Goal: Task Accomplishment & Management: Manage account settings

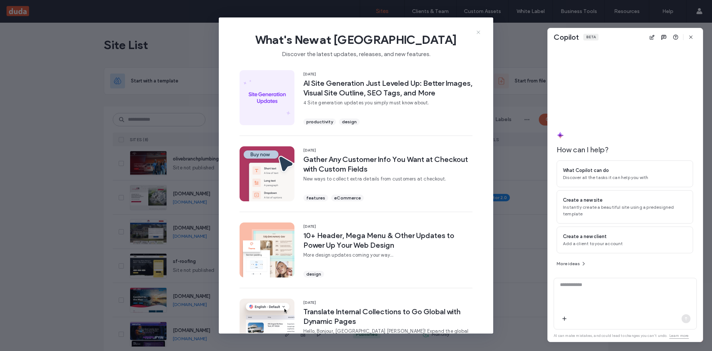
click at [476, 29] on icon at bounding box center [479, 32] width 6 height 6
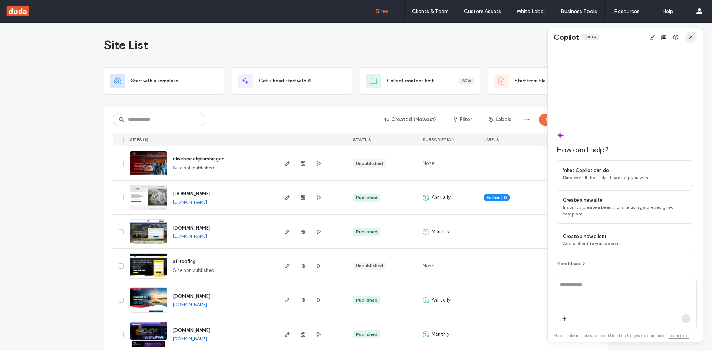
click at [693, 36] on icon "button" at bounding box center [691, 37] width 6 height 6
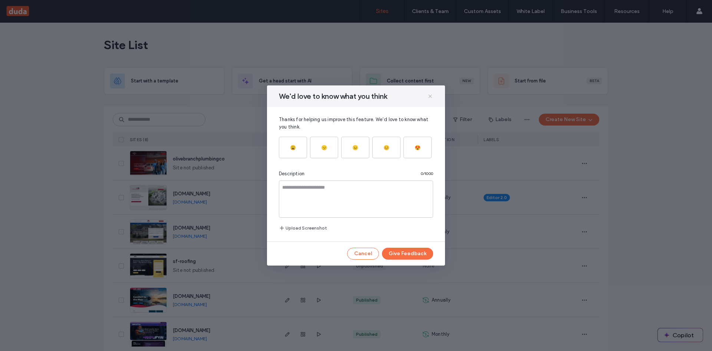
click at [429, 94] on icon at bounding box center [430, 96] width 6 height 6
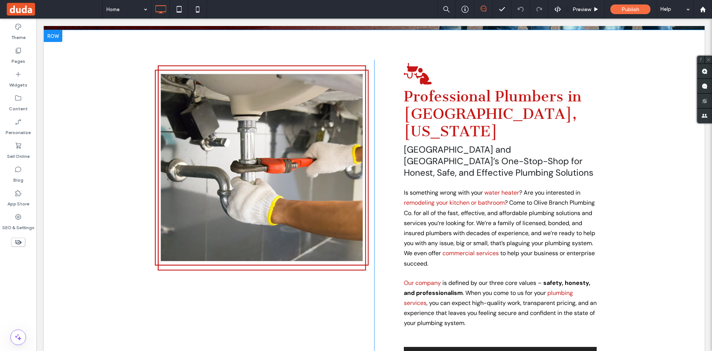
scroll to position [210, 0]
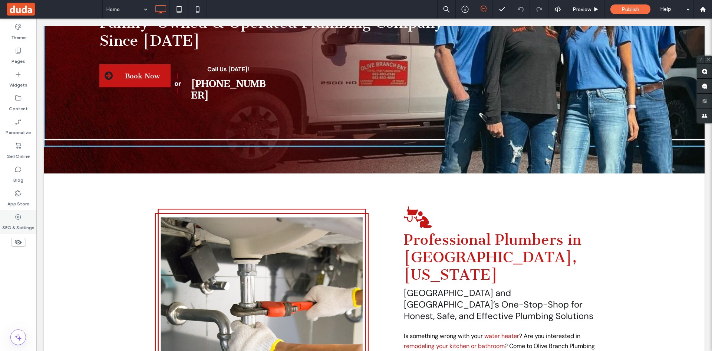
click at [9, 226] on label "SEO & Settings" at bounding box center [18, 225] width 32 height 10
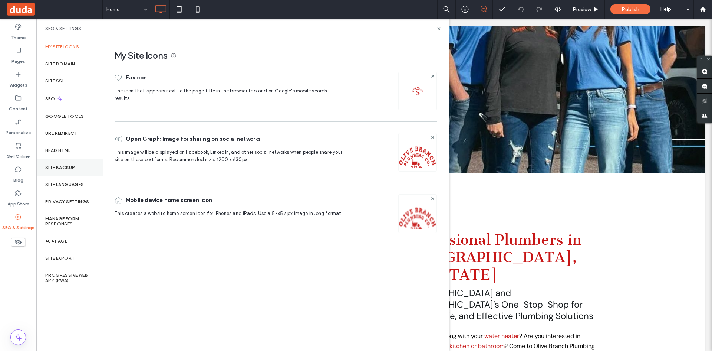
click at [63, 166] on label "Site Backup" at bounding box center [60, 167] width 30 height 5
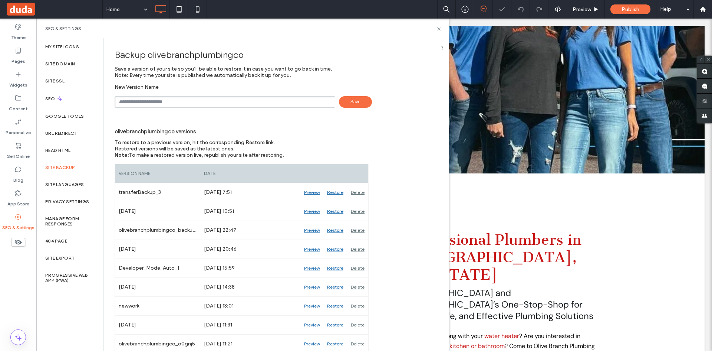
click at [180, 99] on input "text" at bounding box center [225, 102] width 221 height 12
type input "********"
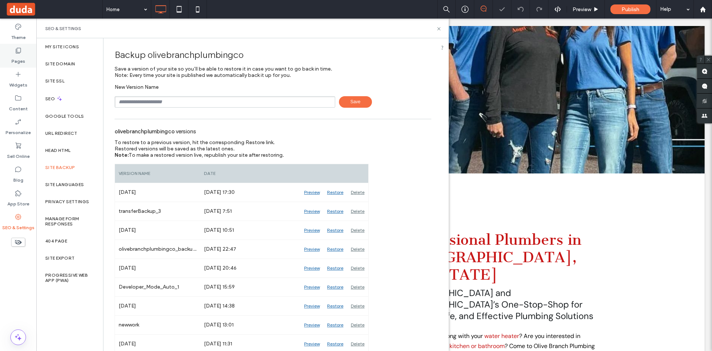
click at [21, 59] on label "Pages" at bounding box center [19, 59] width 14 height 10
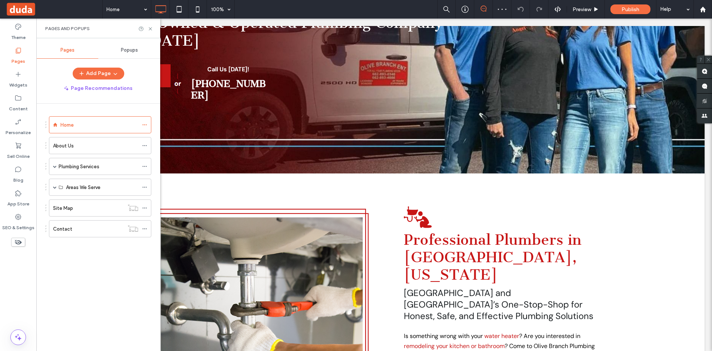
drag, startPoint x: 55, startPoint y: 168, endPoint x: 57, endPoint y: 178, distance: 10.3
click at [54, 168] on span at bounding box center [55, 166] width 4 height 16
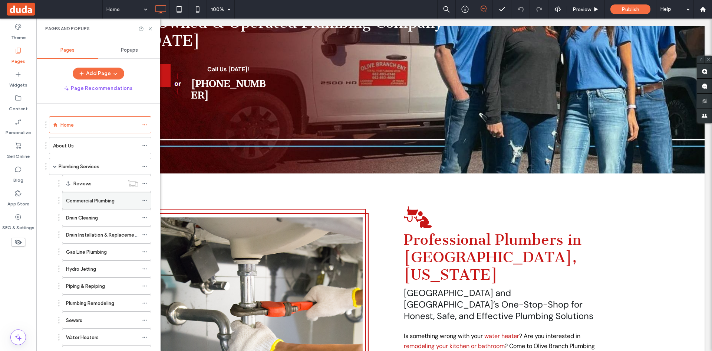
scroll to position [216, 0]
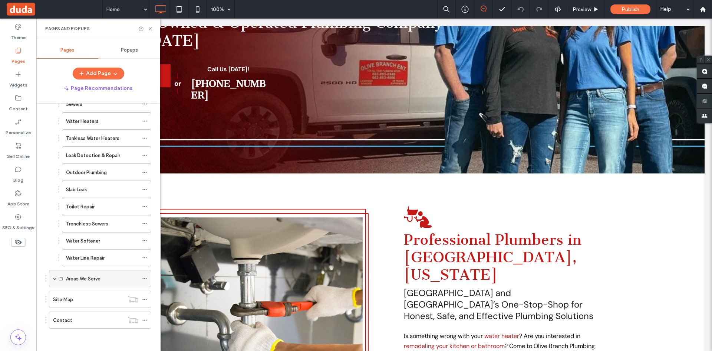
click at [54, 278] on span at bounding box center [55, 278] width 4 height 4
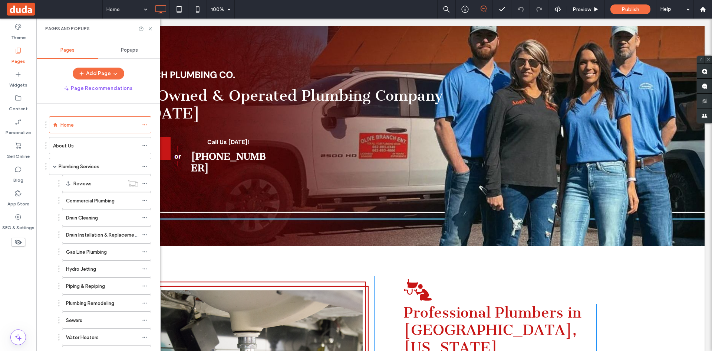
scroll to position [123, 0]
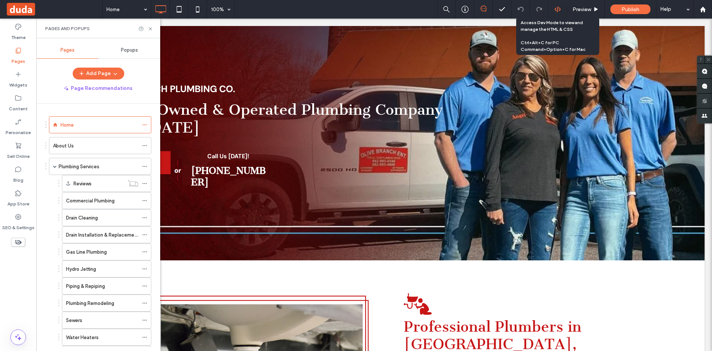
click at [556, 10] on use at bounding box center [558, 9] width 6 height 6
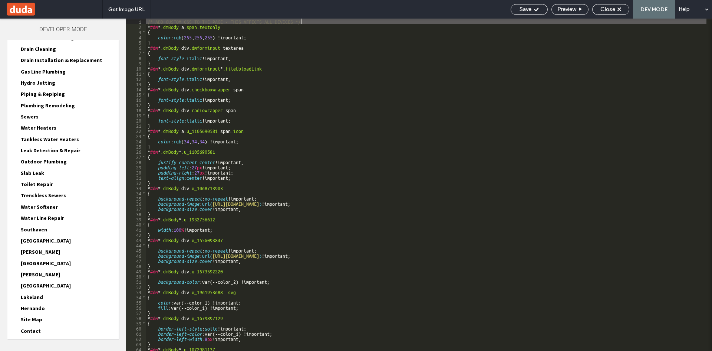
scroll to position [137, 0]
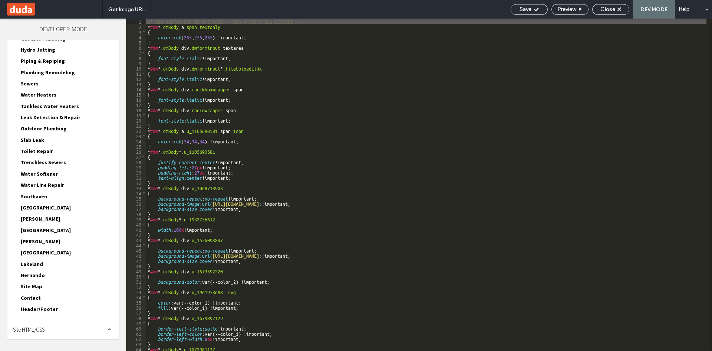
click at [56, 331] on div "Site HTML/CSS" at bounding box center [62, 329] width 111 height 19
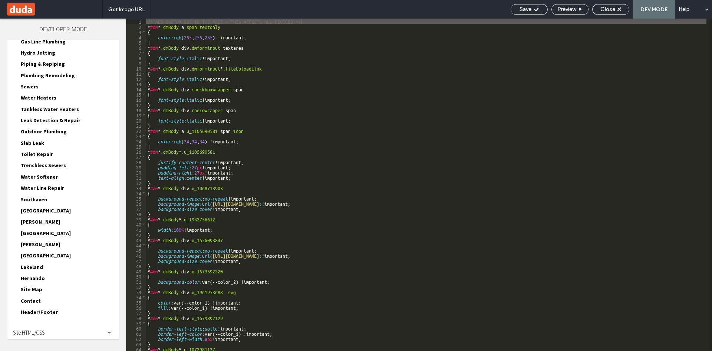
scroll to position [117, 0]
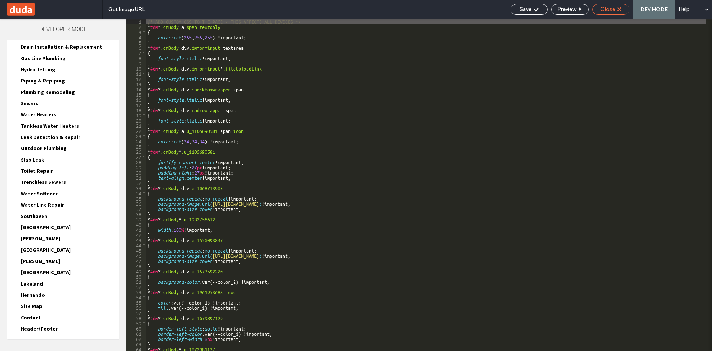
click at [622, 13] on div "Close" at bounding box center [610, 9] width 37 height 11
click at [618, 0] on div "Save Preview Close DEV MODE Help" at bounding box center [609, 9] width 205 height 19
click at [617, 7] on div "Close" at bounding box center [611, 9] width 36 height 7
